Goal: Share content: Share content

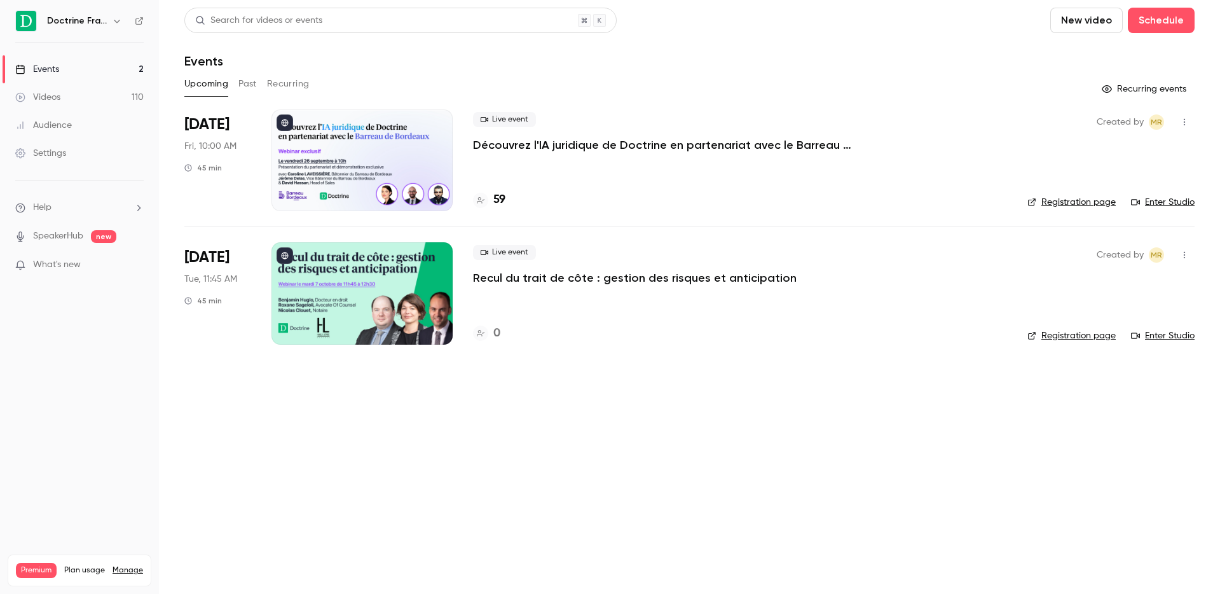
click at [107, 94] on link "Videos 110" at bounding box center [79, 97] width 159 height 28
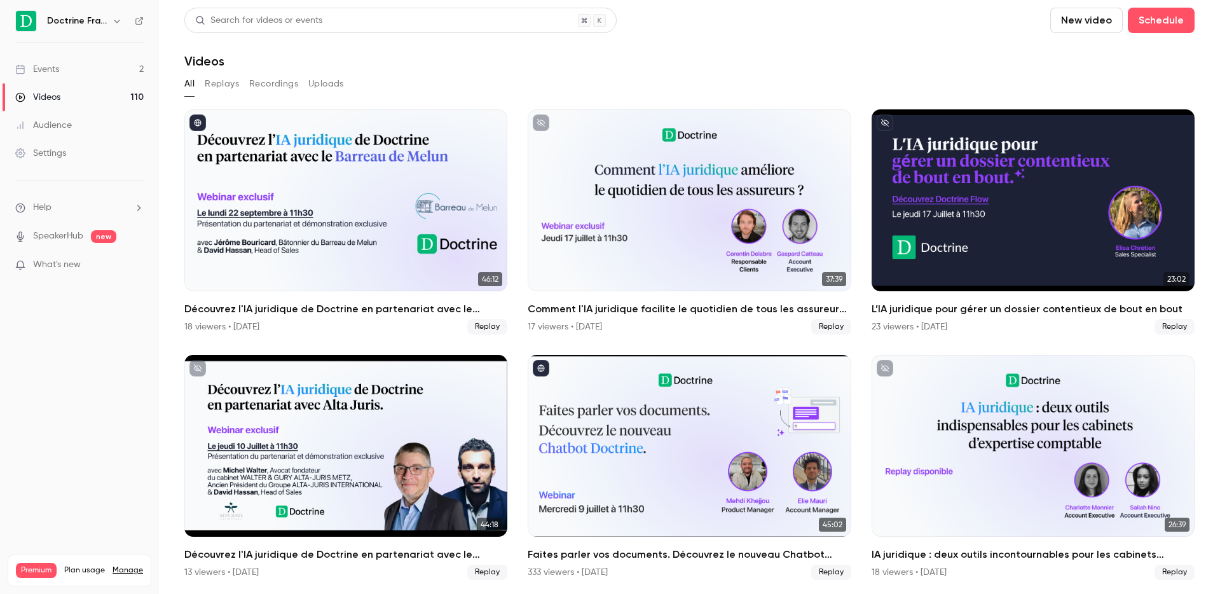
click at [93, 7] on nav "Doctrine France Events 2 Videos 110 Audience Settings Help SpeakerHub new What'…" at bounding box center [79, 297] width 159 height 594
click at [100, 18] on h6 "Doctrine France" at bounding box center [77, 21] width 60 height 13
click at [108, 21] on div "Doctrine France" at bounding box center [86, 20] width 78 height 15
click at [118, 21] on icon "button" at bounding box center [117, 21] width 6 height 3
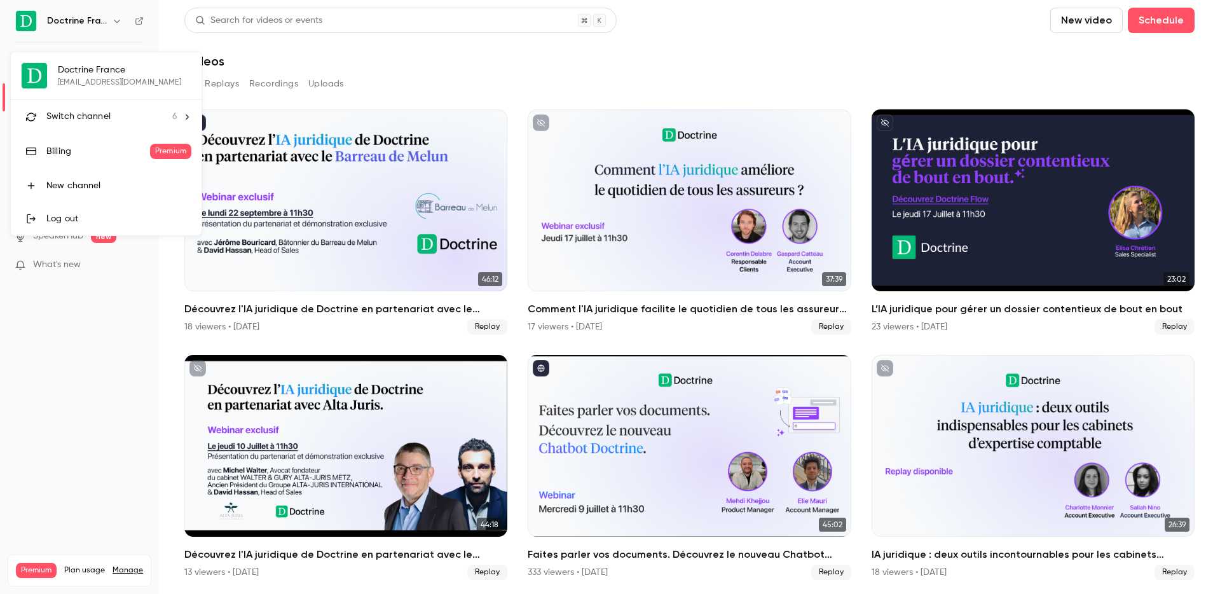
click at [131, 112] on div "Switch channel 6" at bounding box center [111, 116] width 131 height 13
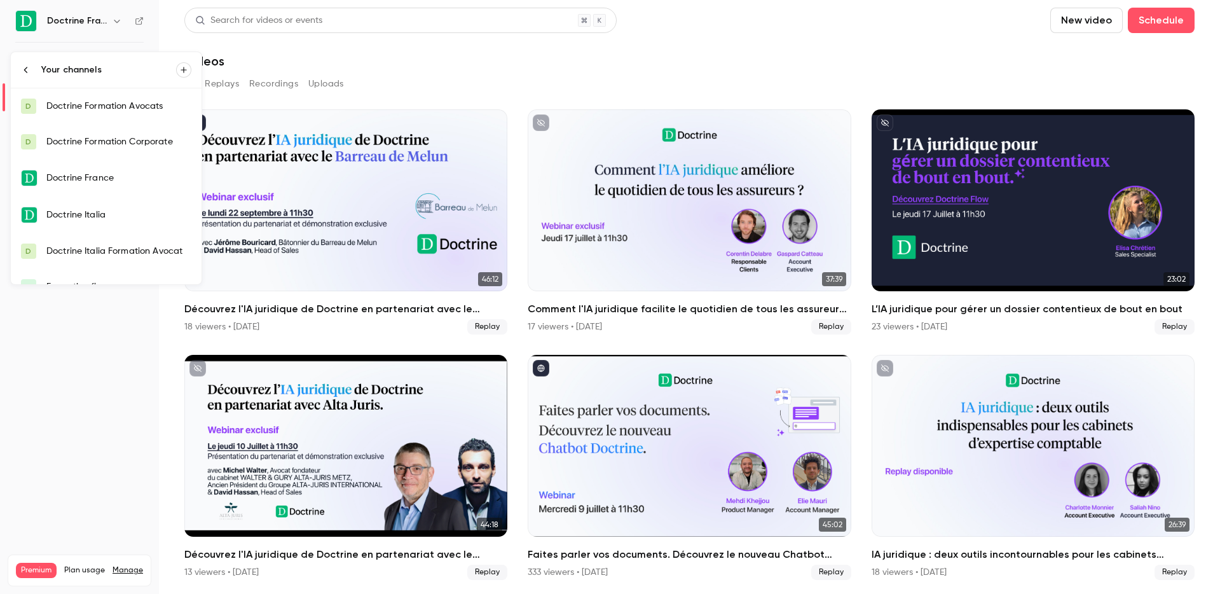
click at [158, 212] on div "Doctrine Italia" at bounding box center [118, 214] width 145 height 13
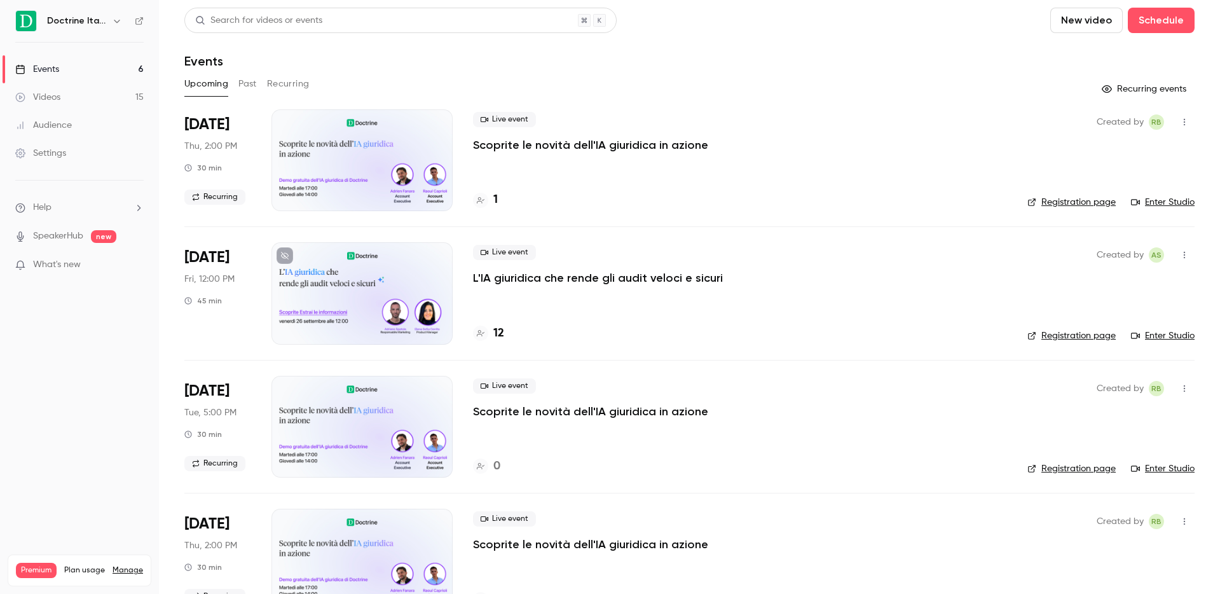
click at [77, 93] on link "Videos 15" at bounding box center [79, 97] width 159 height 28
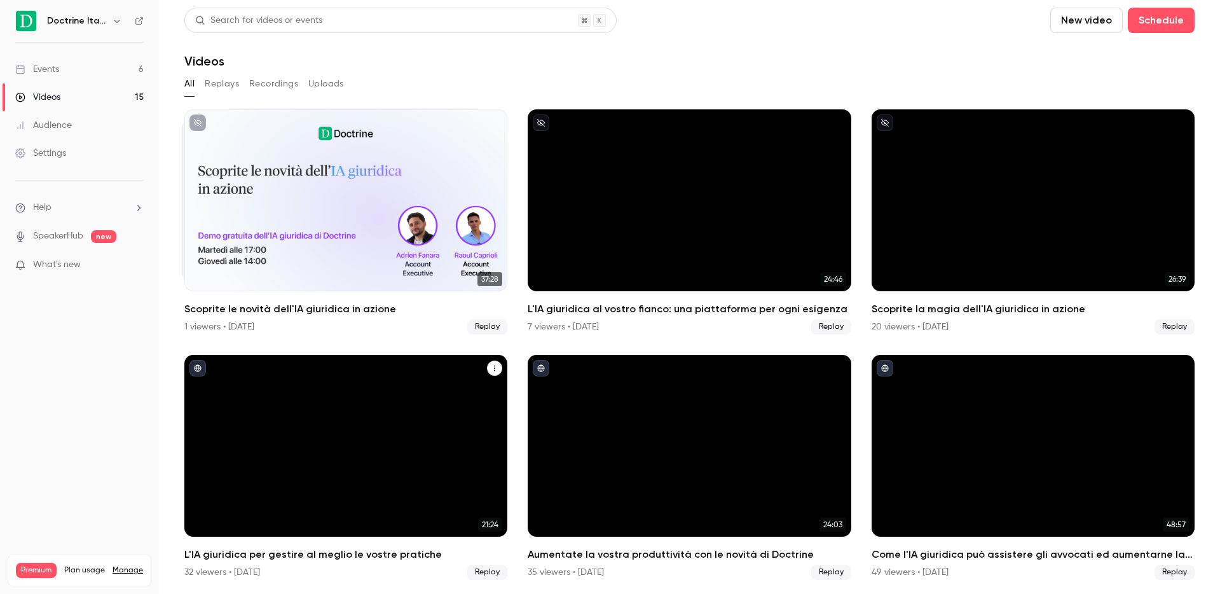
scroll to position [1, 0]
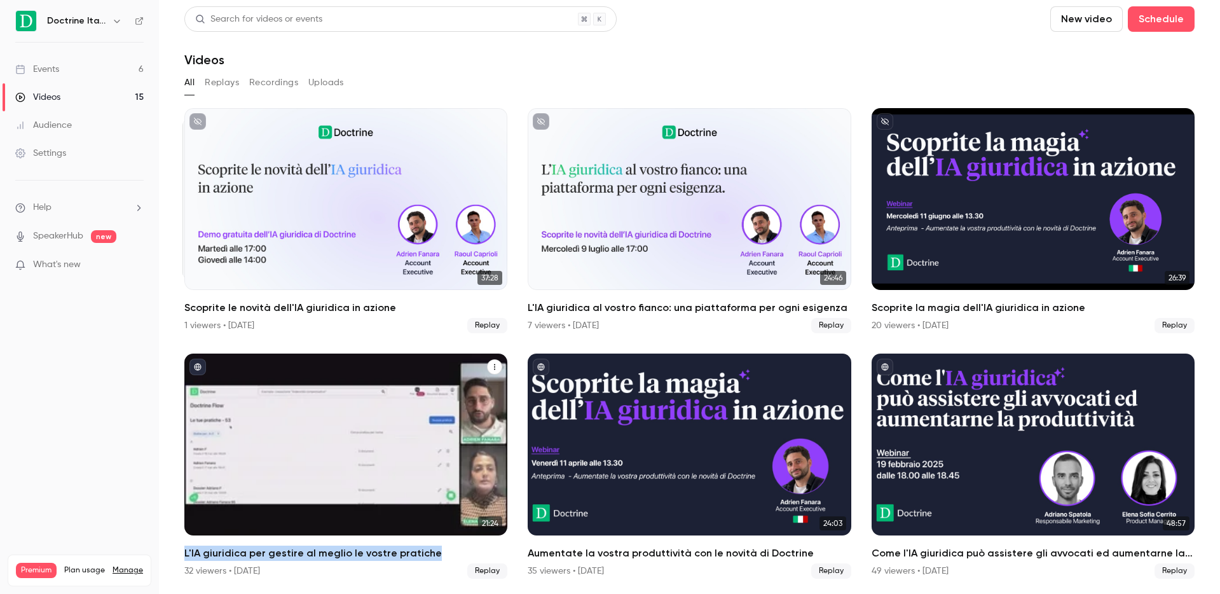
copy h2 "L'IA giuridica per gestire al meglio le vostre pratiche"
drag, startPoint x: 181, startPoint y: 551, endPoint x: 463, endPoint y: 557, distance: 282.9
click at [464, 557] on main "Search for videos or events New video Schedule Videos All Replays Recordings Up…" at bounding box center [689, 297] width 1061 height 594
click at [496, 365] on icon "L'IA giuridica per gestire al meglio le vostre pratiche" at bounding box center [495, 367] width 8 height 8
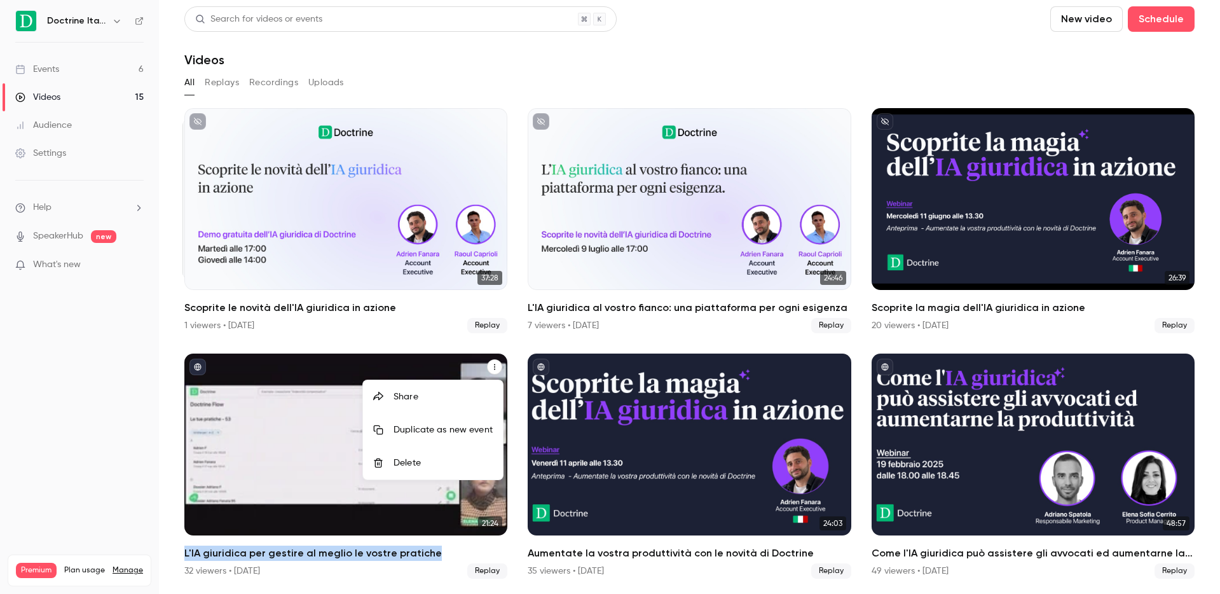
click at [449, 395] on div "Share" at bounding box center [442, 396] width 99 height 13
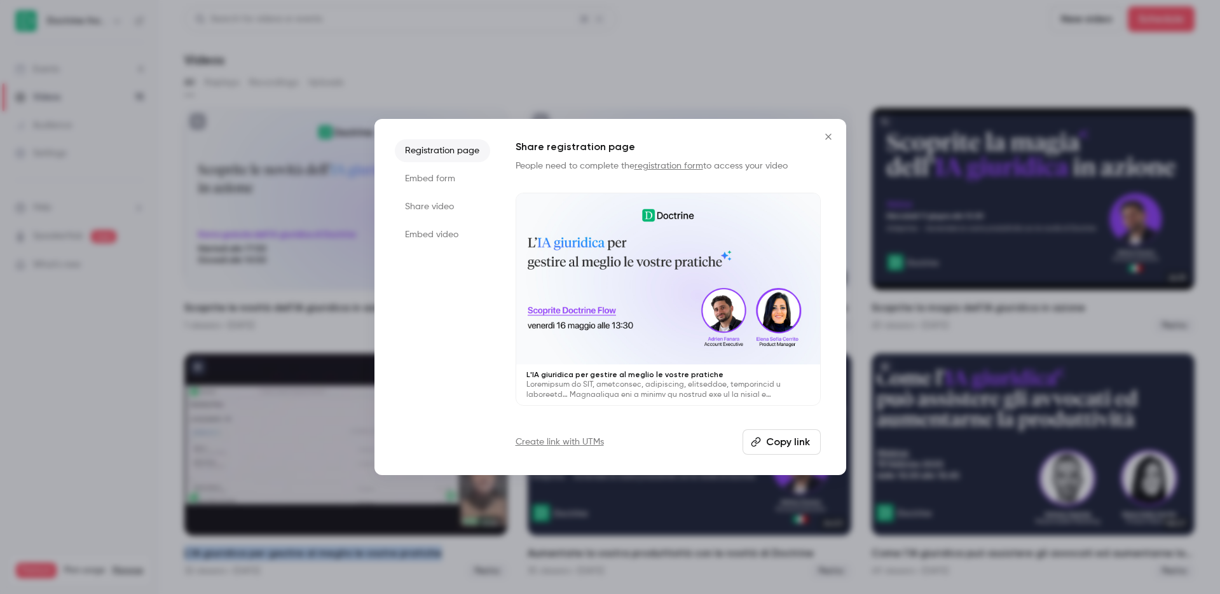
click at [781, 444] on button "Copy link" at bounding box center [781, 441] width 78 height 25
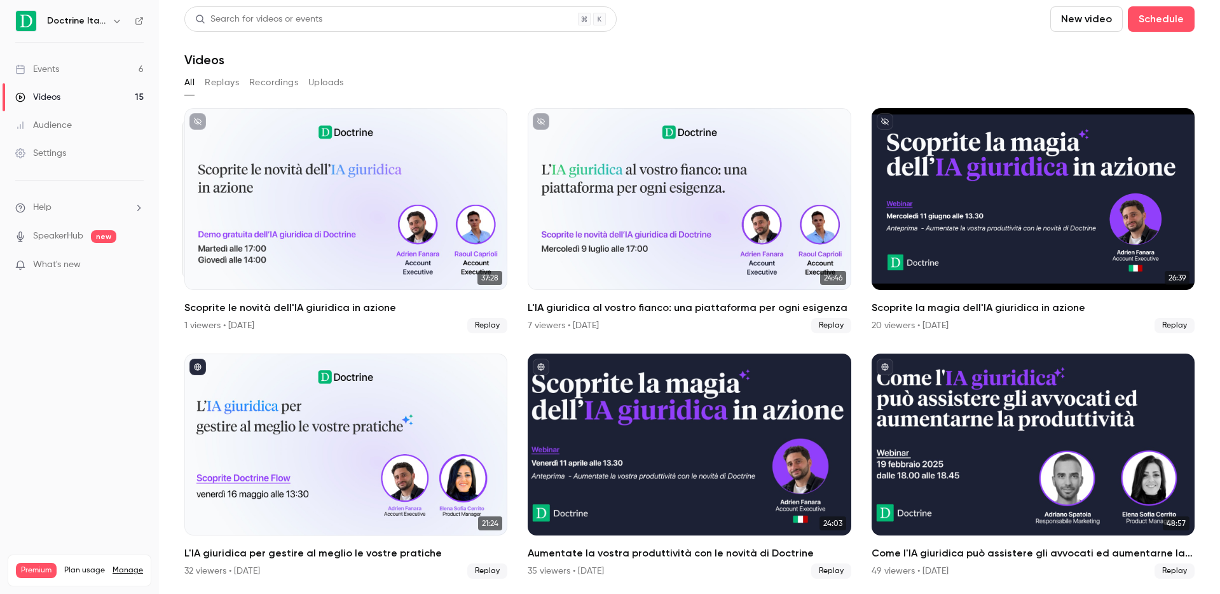
click at [862, 552] on ul "37:28 37:28 Scoprite le novità dell'IA giuridica in azione 1 viewers • [DATE] R…" at bounding box center [689, 343] width 1010 height 470
copy h2 "Come l'IA giuridica può assistere gli avvocati ed aumentarne la produttività"
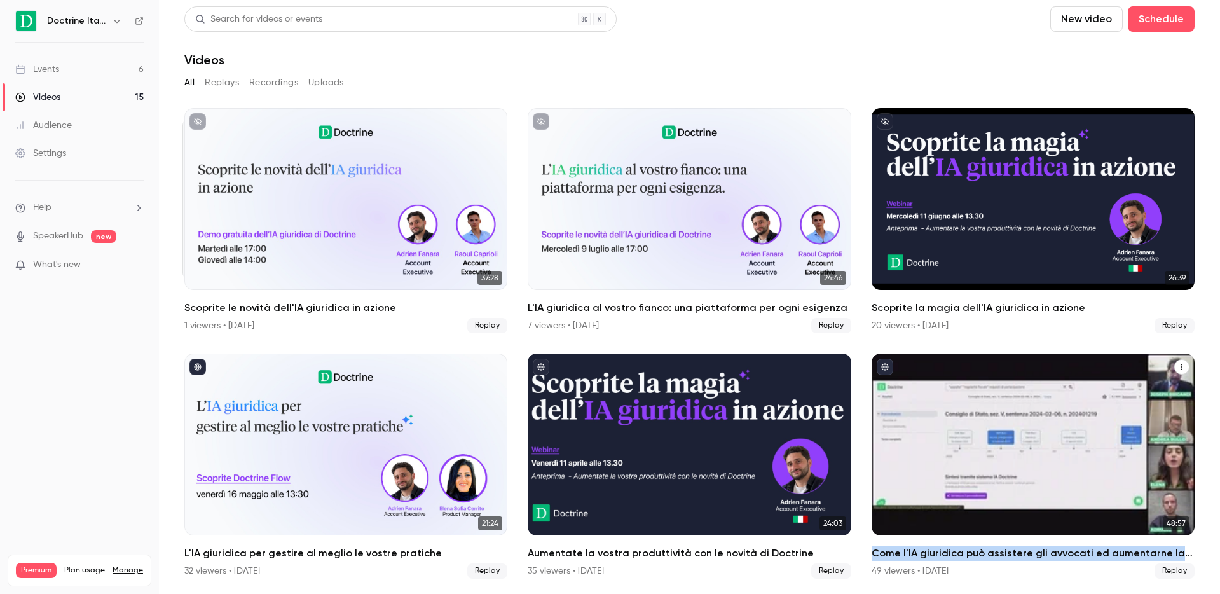
click at [1178, 370] on button "Come l'IA giuridica può assistere gli avvocati ed aumentarne la produttività" at bounding box center [1181, 366] width 15 height 15
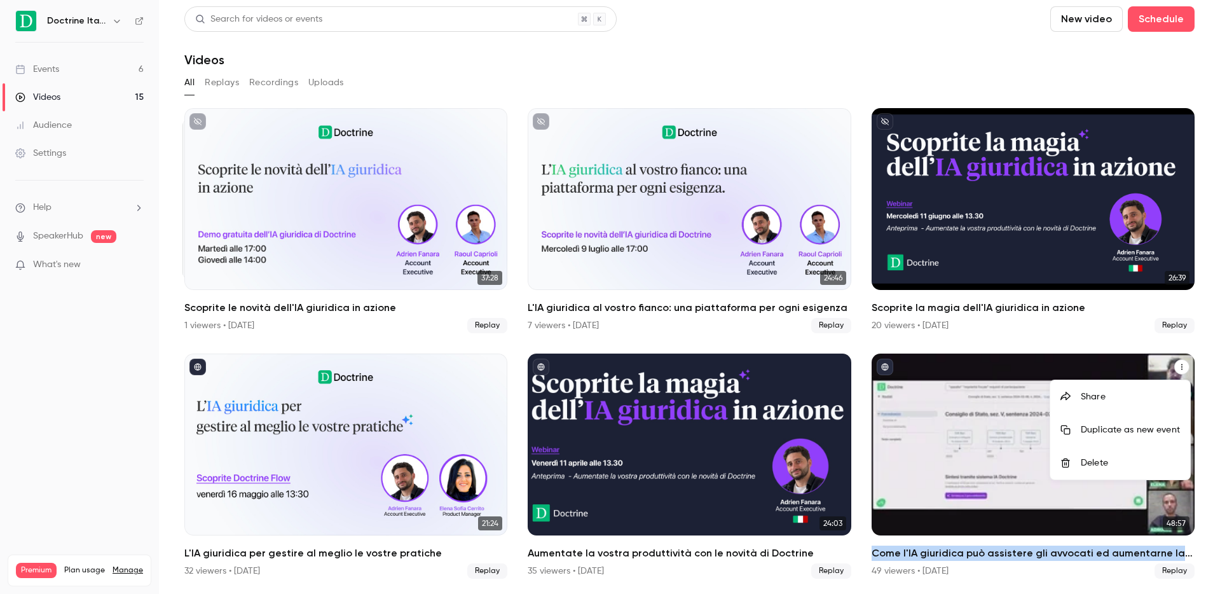
click at [1111, 399] on div "Share" at bounding box center [1129, 396] width 99 height 13
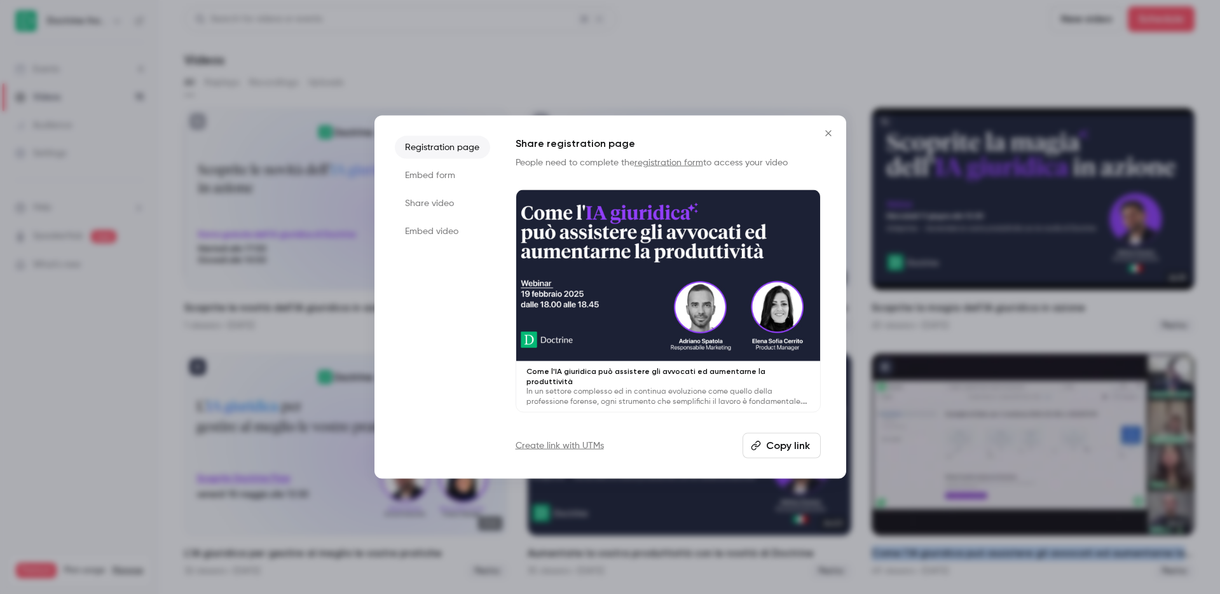
click at [783, 444] on button "Copy link" at bounding box center [781, 444] width 78 height 25
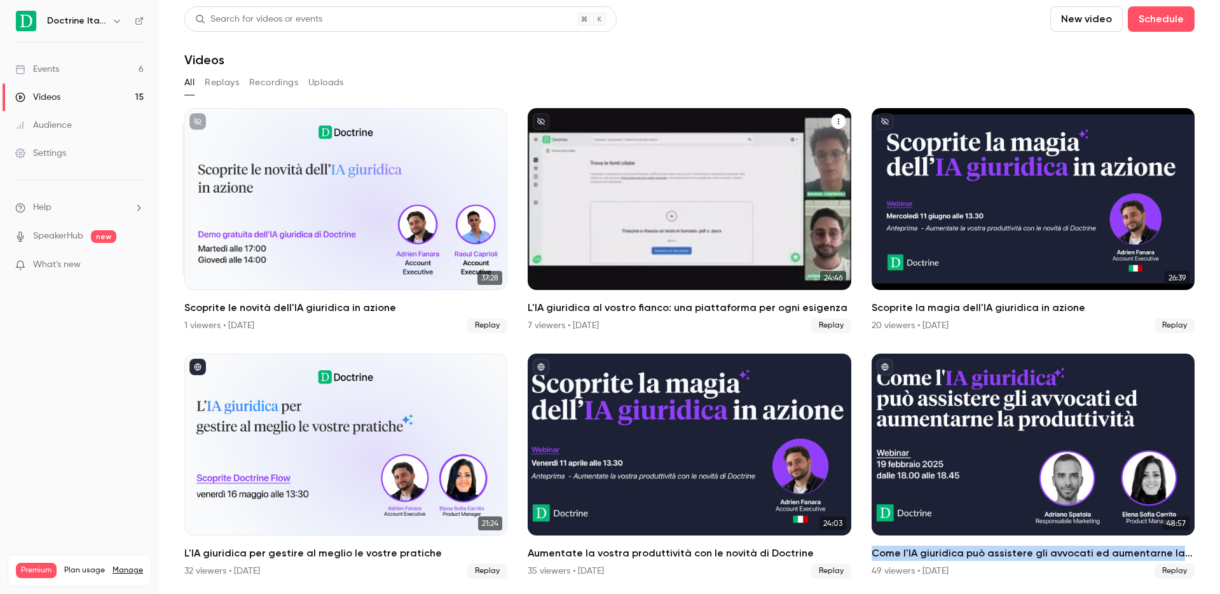
click at [528, 310] on h2 "L'IA giuridica al vostro fianco: una piattaforma per ogni esigenza" at bounding box center [689, 307] width 323 height 15
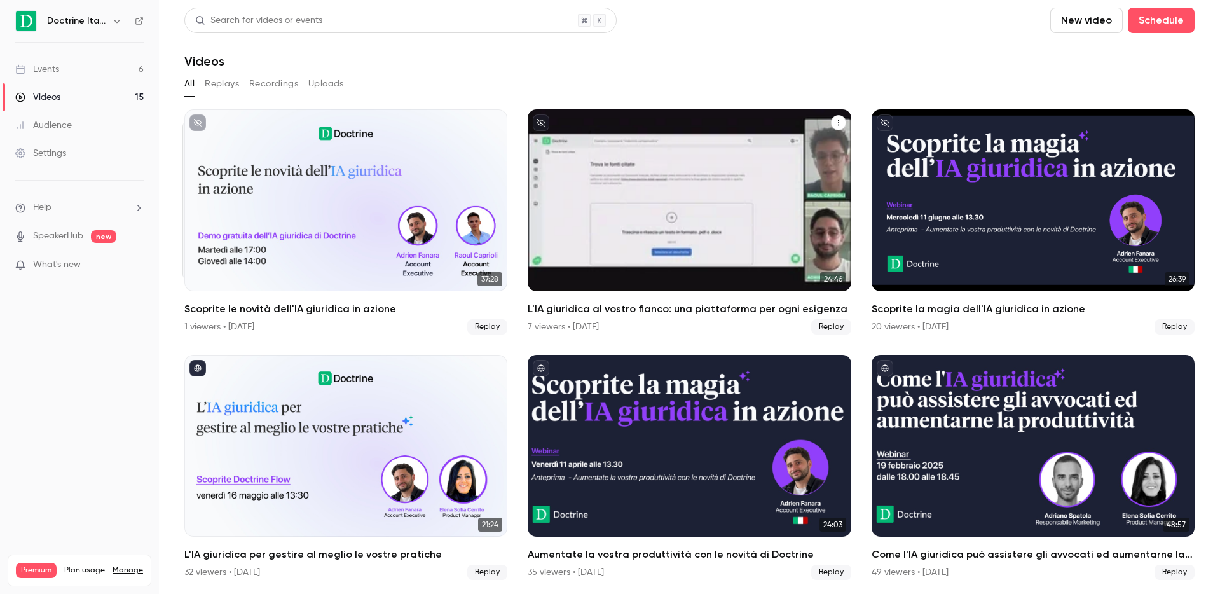
click at [527, 310] on main "Search for videos or events New video Schedule Videos All Replays Recordings Up…" at bounding box center [689, 297] width 1061 height 594
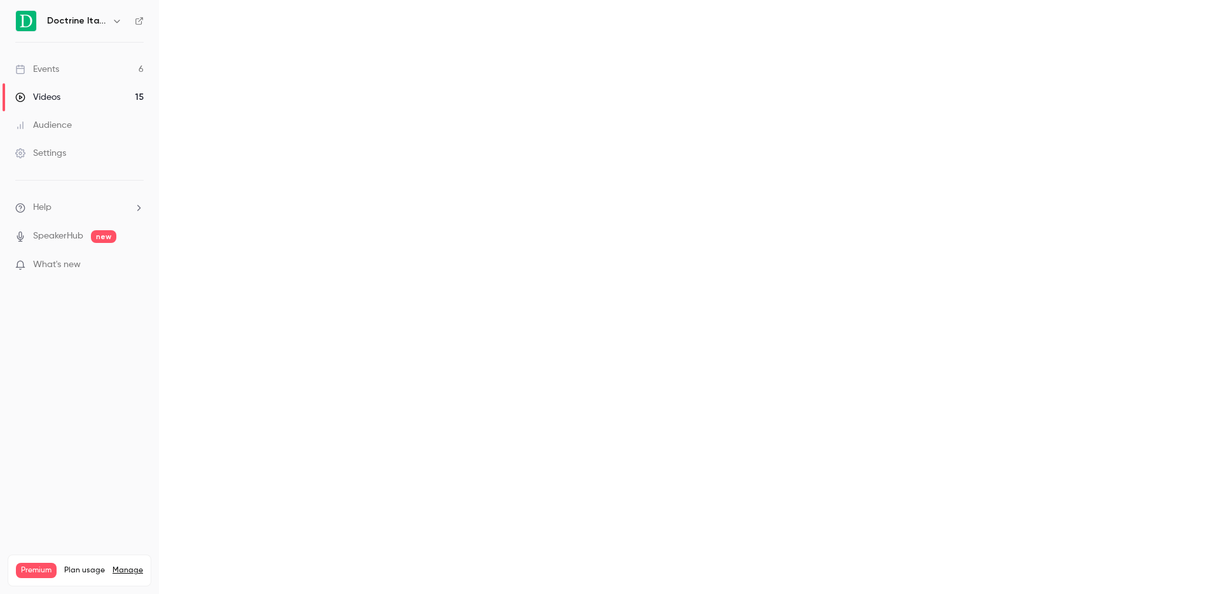
click at [527, 310] on main at bounding box center [689, 297] width 1061 height 594
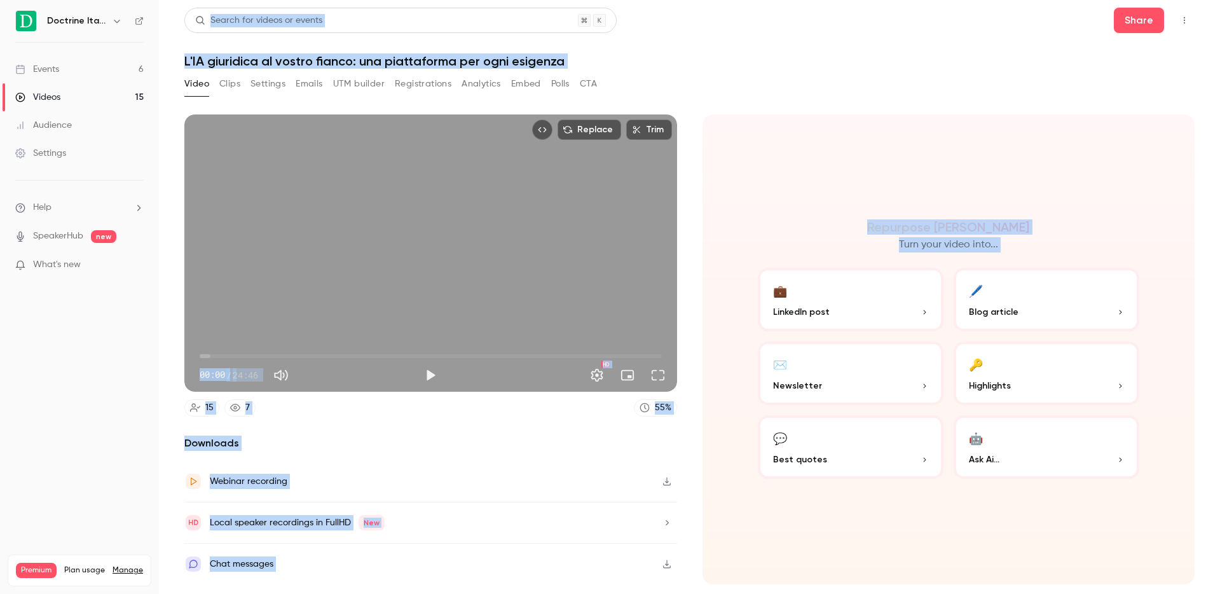
click at [357, 54] on h1 "L'IA giuridica al vostro fianco: una piattaforma per ogni esigenza" at bounding box center [689, 60] width 1010 height 15
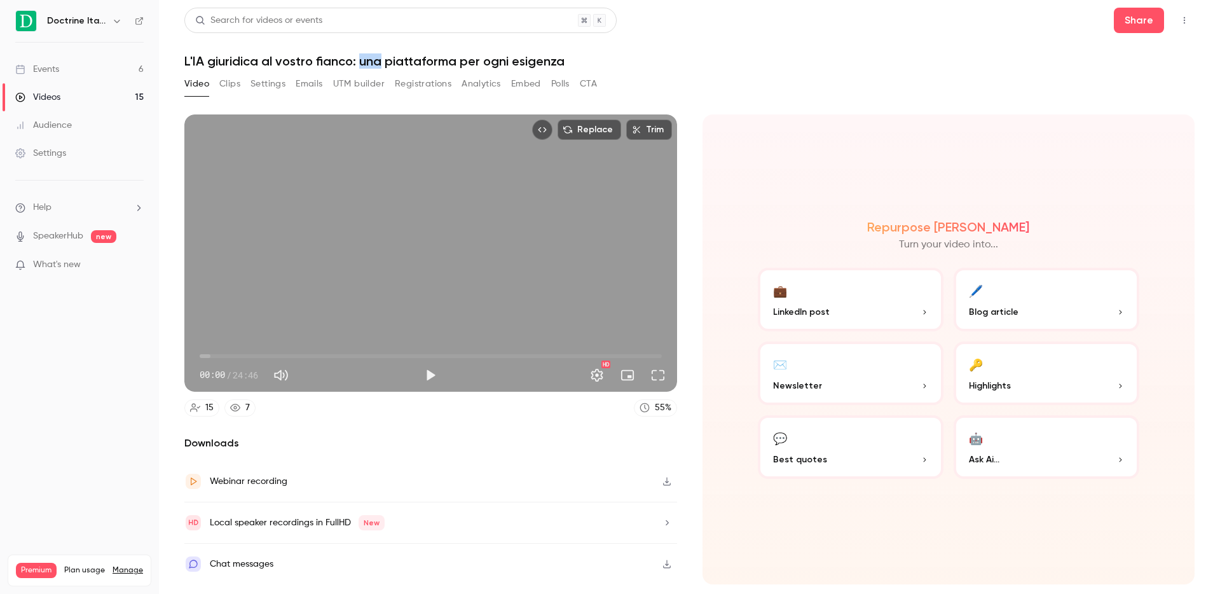
click at [357, 54] on h1 "L'IA giuridica al vostro fianco: una piattaforma per ogni esigenza" at bounding box center [689, 60] width 1010 height 15
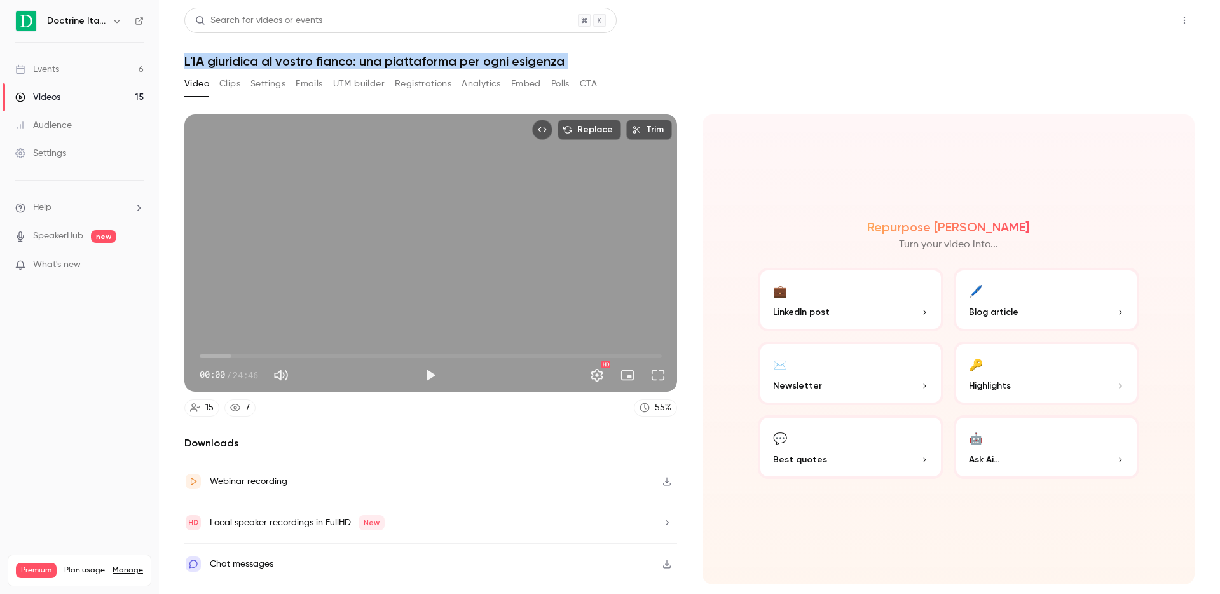
click at [1121, 20] on button "Share" at bounding box center [1139, 20] width 50 height 25
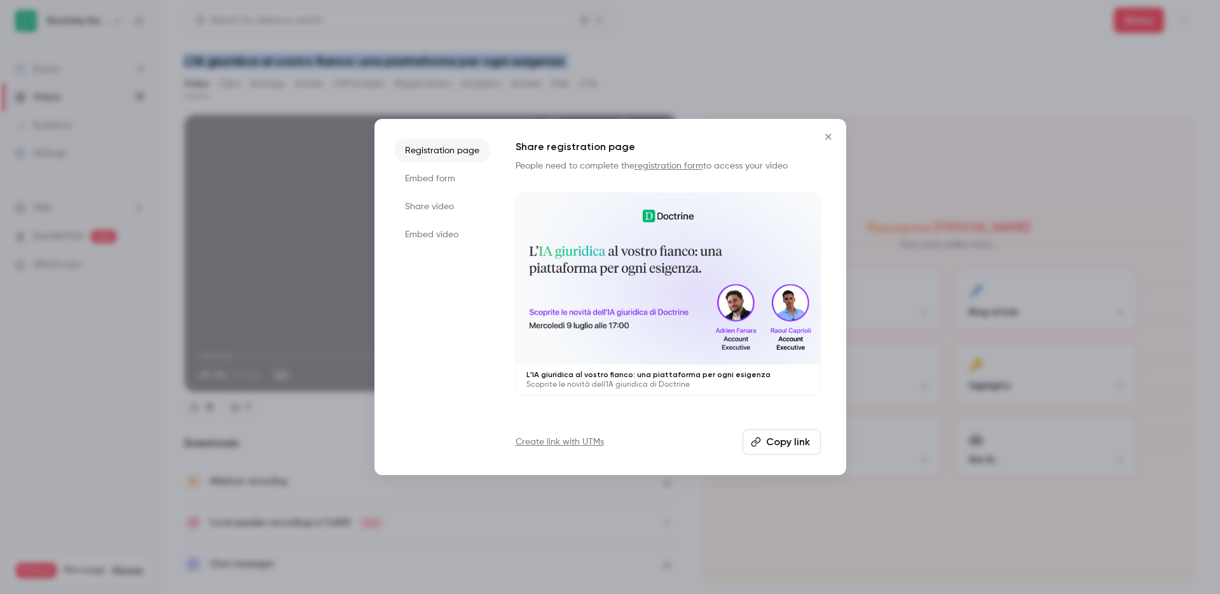
click at [772, 444] on button "Copy link" at bounding box center [781, 441] width 78 height 25
